Goal: Check status: Check status

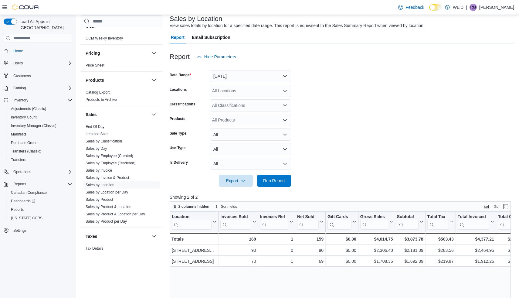
scroll to position [362, 0]
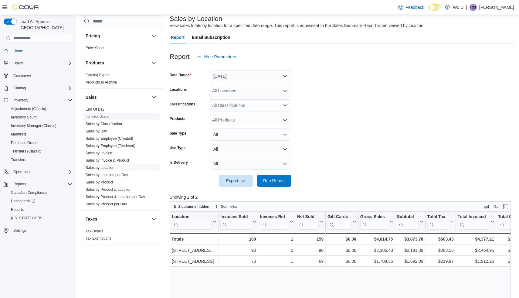
click at [103, 116] on link "Itemized Sales" at bounding box center [98, 116] width 24 height 4
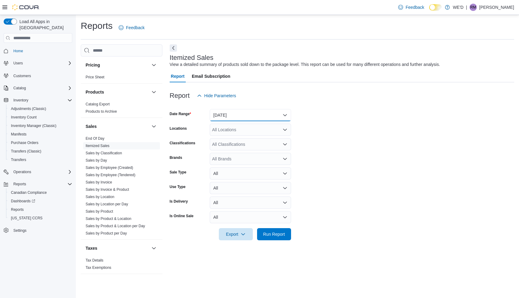
click at [287, 114] on button "[DATE]" at bounding box center [250, 115] width 81 height 12
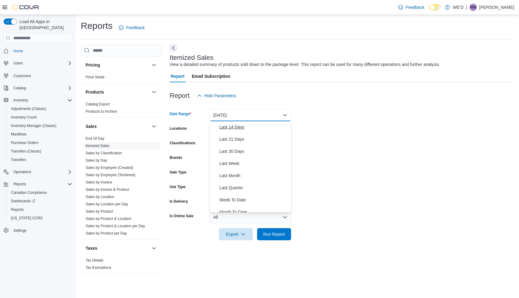
scroll to position [63, 0]
click at [246, 185] on span "Last Quarter" at bounding box center [253, 185] width 69 height 7
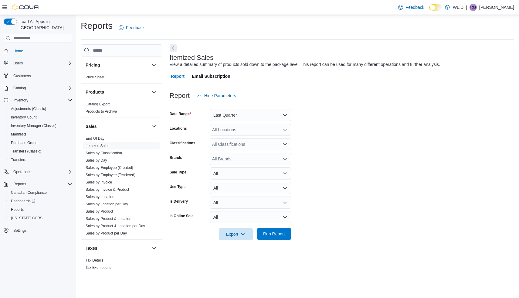
click at [280, 236] on span "Run Report" at bounding box center [274, 234] width 22 height 6
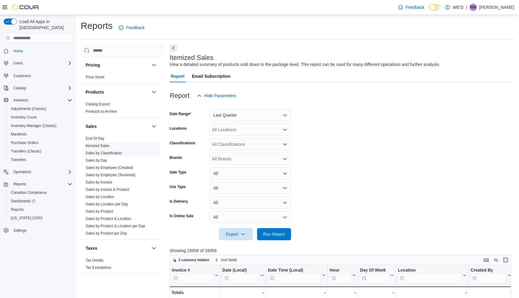
click at [116, 154] on link "Sales by Classification" at bounding box center [104, 153] width 36 height 4
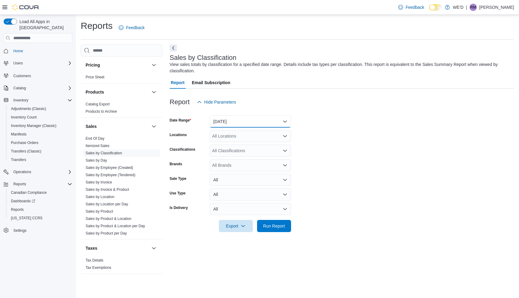
click at [285, 124] on button "[DATE]" at bounding box center [250, 121] width 81 height 12
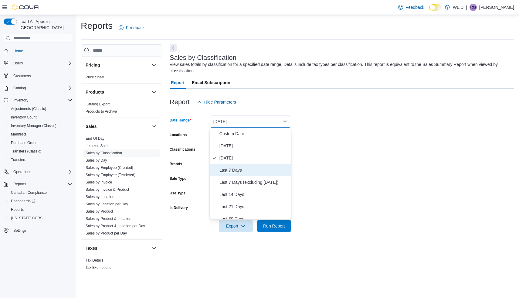
click at [251, 172] on span "Last 7 Days" at bounding box center [253, 169] width 69 height 7
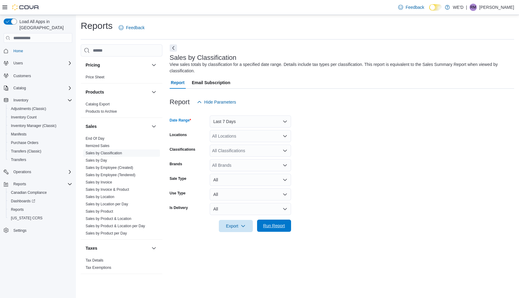
click at [270, 226] on span "Run Report" at bounding box center [274, 226] width 22 height 6
